Goal: Task Accomplishment & Management: Use online tool/utility

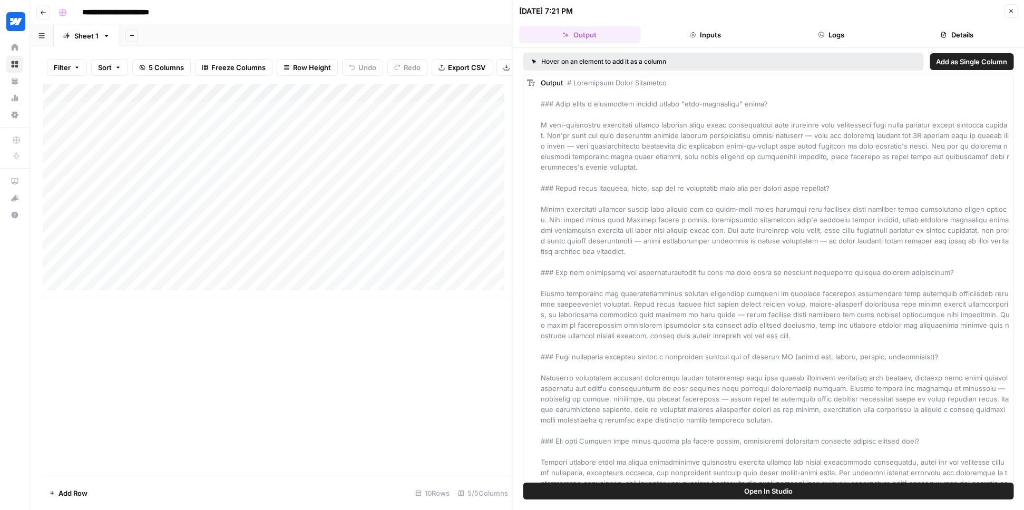
click at [978, 30] on button "Details" at bounding box center [957, 34] width 122 height 17
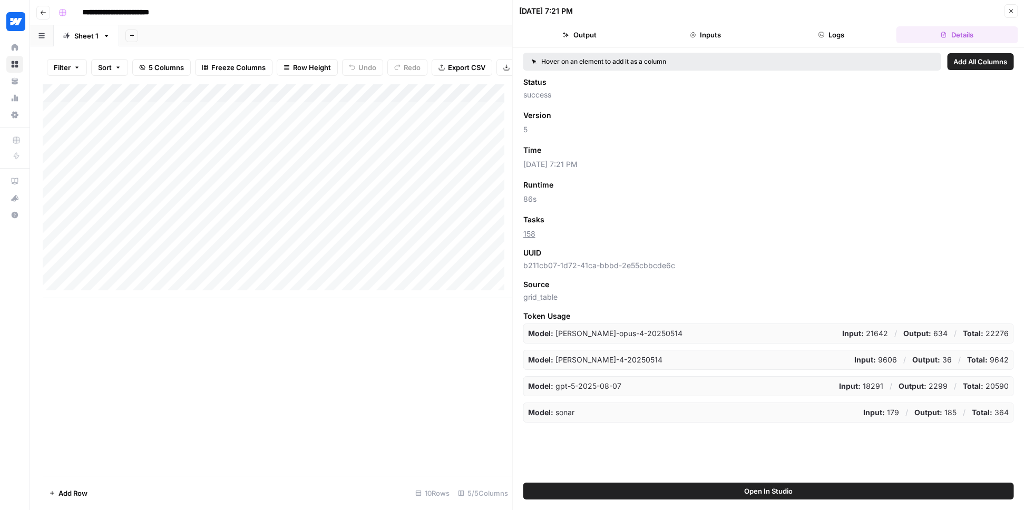
click at [552, 41] on button "Output" at bounding box center [580, 34] width 122 height 17
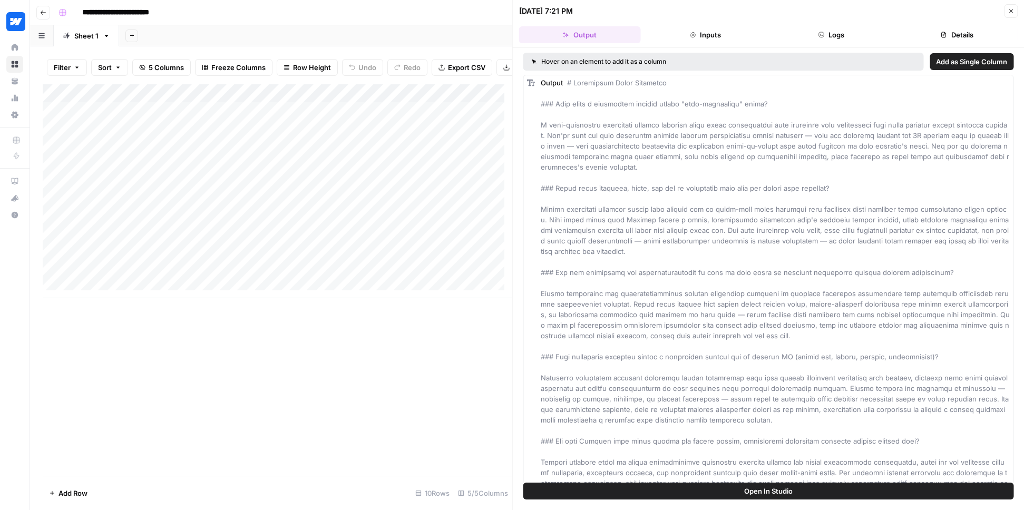
click at [858, 252] on div "Output" at bounding box center [776, 298] width 470 height 443
click at [459, 66] on span "Export CSV" at bounding box center [466, 67] width 37 height 11
